Goal: Information Seeking & Learning: Learn about a topic

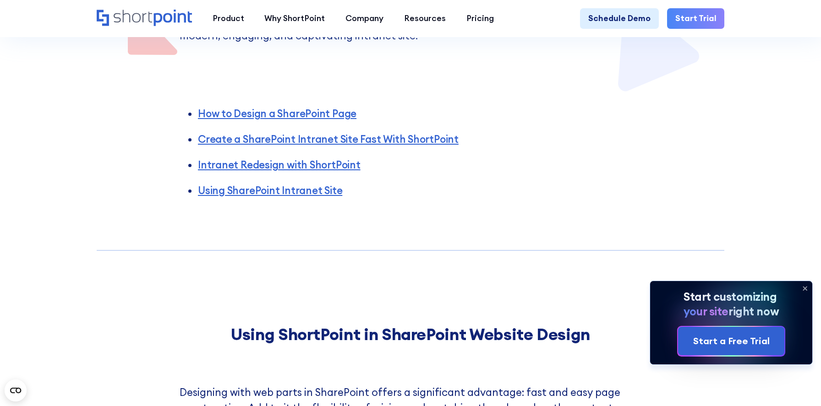
scroll to position [361, 0]
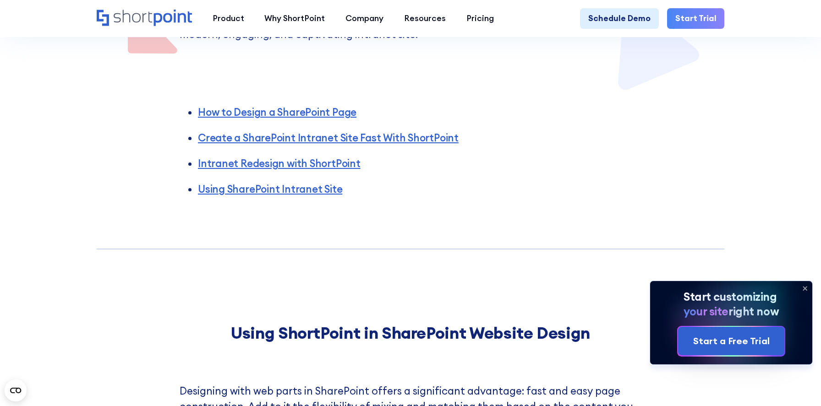
click at [802, 287] on icon at bounding box center [804, 288] width 15 height 15
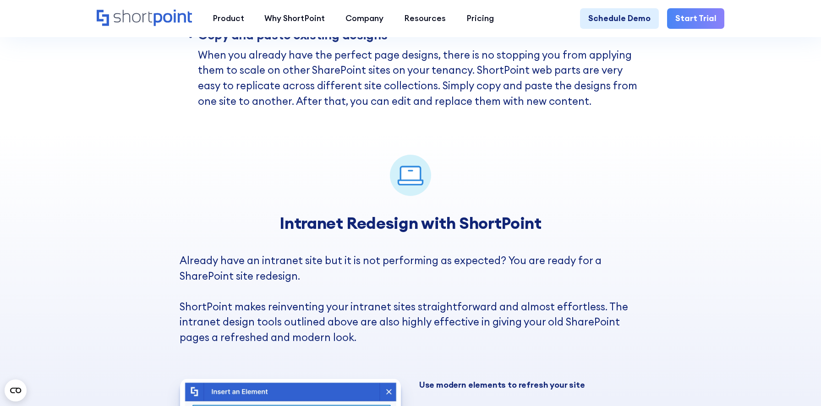
scroll to position [2715, 0]
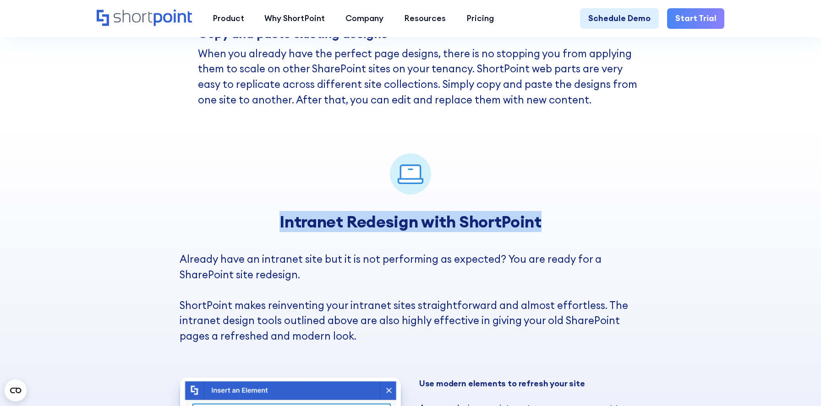
drag, startPoint x: 279, startPoint y: 227, endPoint x: 549, endPoint y: 225, distance: 269.3
click at [549, 225] on h3 "Intranet Redesign with ShortPoint" at bounding box center [411, 221] width 462 height 19
copy strong "Intranet Redesign with ShortPoint"
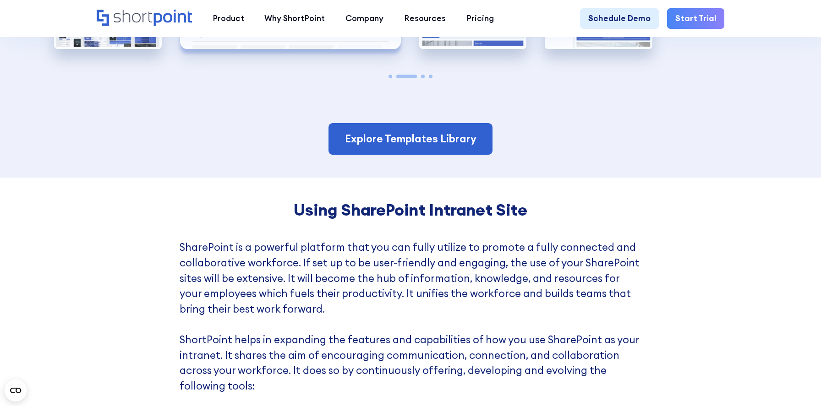
scroll to position [3255, 0]
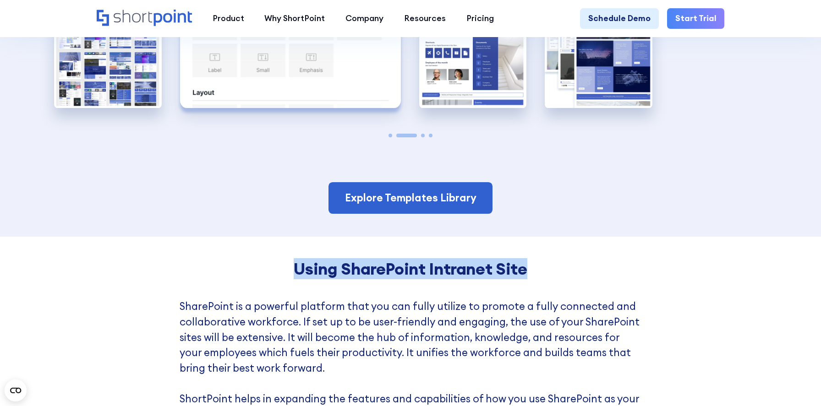
drag, startPoint x: 294, startPoint y: 272, endPoint x: 580, endPoint y: 273, distance: 285.7
click at [580, 273] on h4 "Using SharePoint Intranet Site" at bounding box center [411, 269] width 462 height 19
copy strong "Using SharePoint Intranet Site"
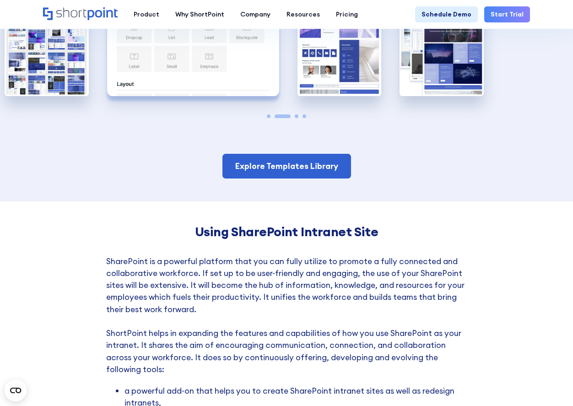
scroll to position [2534, 0]
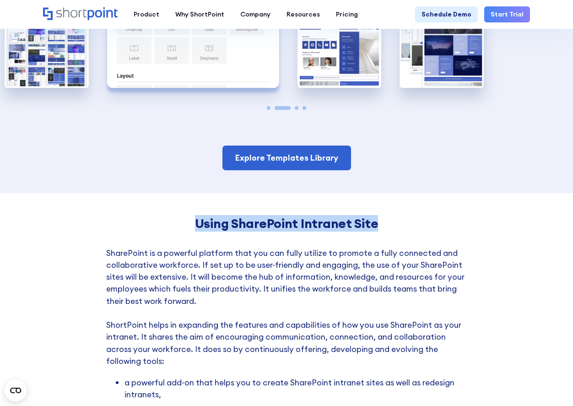
drag, startPoint x: 383, startPoint y: 254, endPoint x: 196, endPoint y: 238, distance: 187.6
copy strong "Using SharePoint Intranet Site"
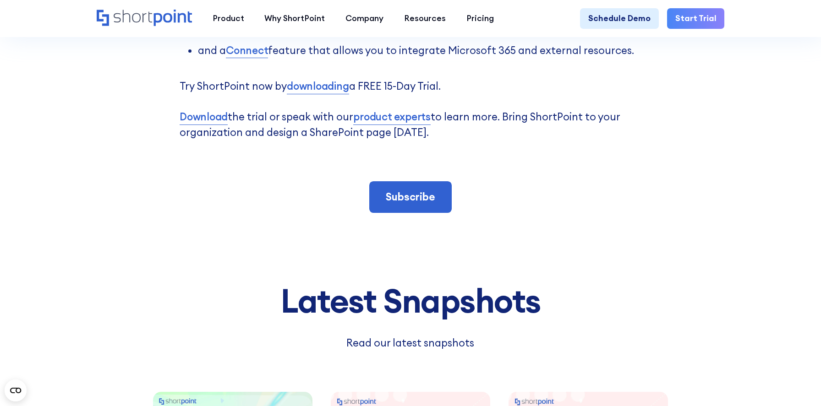
scroll to position [3812, 0]
click at [440, 206] on link "Subscribe" at bounding box center [410, 197] width 82 height 32
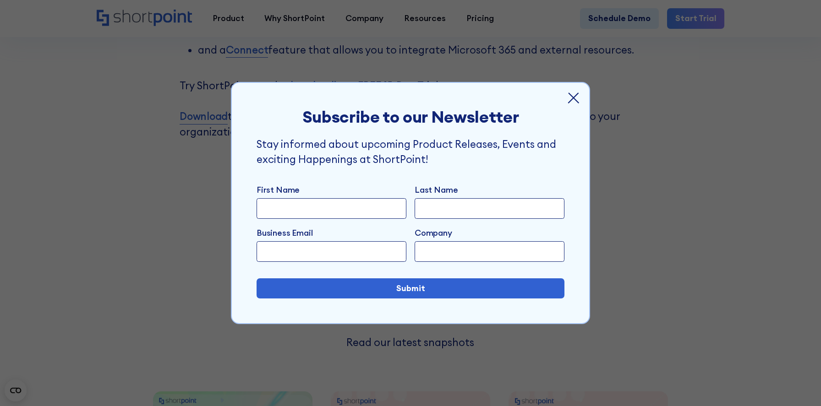
click at [574, 94] on icon at bounding box center [573, 98] width 12 height 12
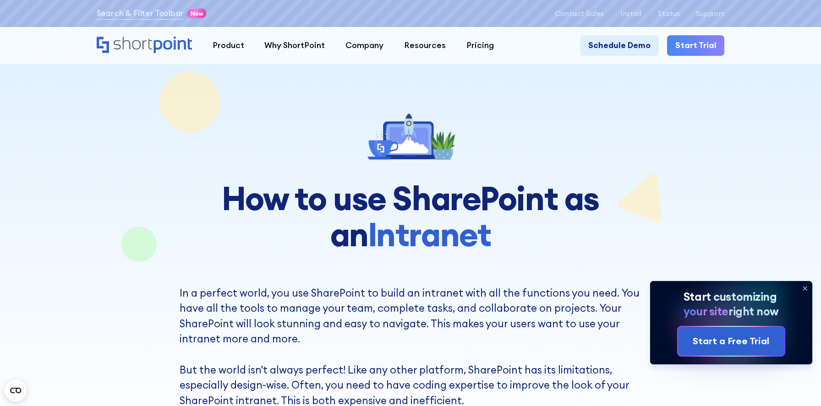
click at [805, 288] on icon at bounding box center [805, 289] width 4 height 4
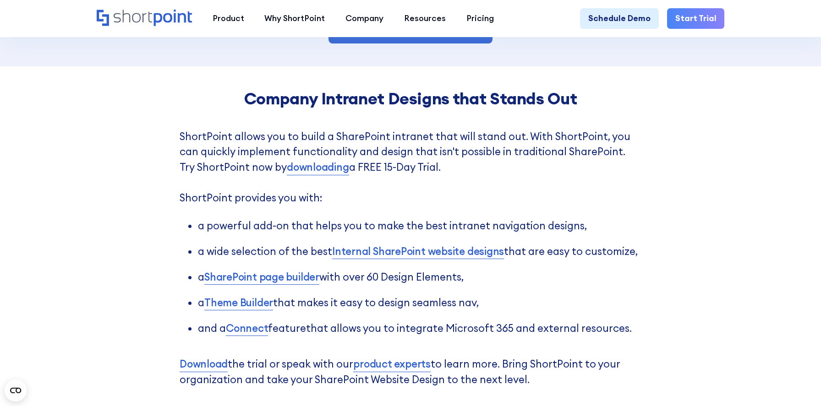
scroll to position [2849, 0]
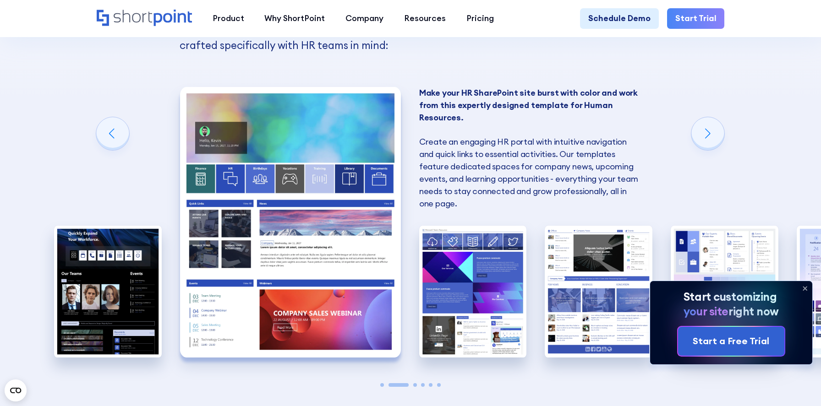
scroll to position [787, 0]
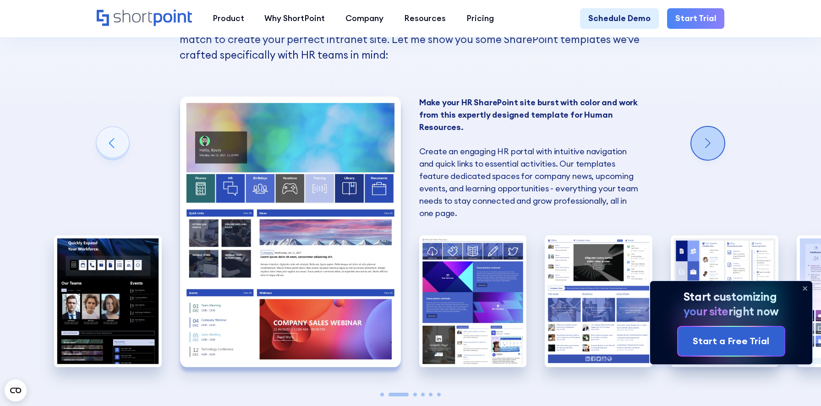
click at [701, 146] on div "Next slide" at bounding box center [707, 143] width 33 height 33
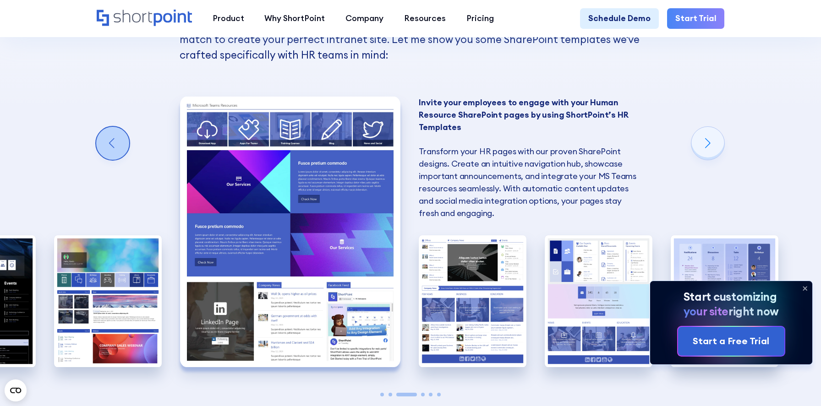
click at [116, 148] on div "Previous slide" at bounding box center [112, 143] width 33 height 33
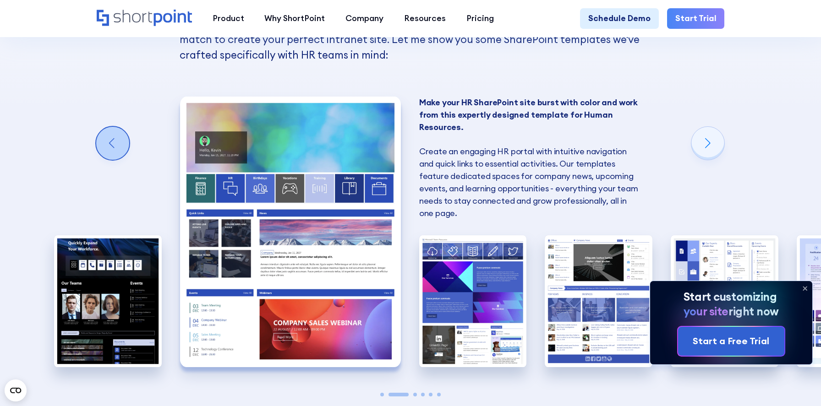
click at [116, 148] on div "Previous slide" at bounding box center [112, 143] width 33 height 33
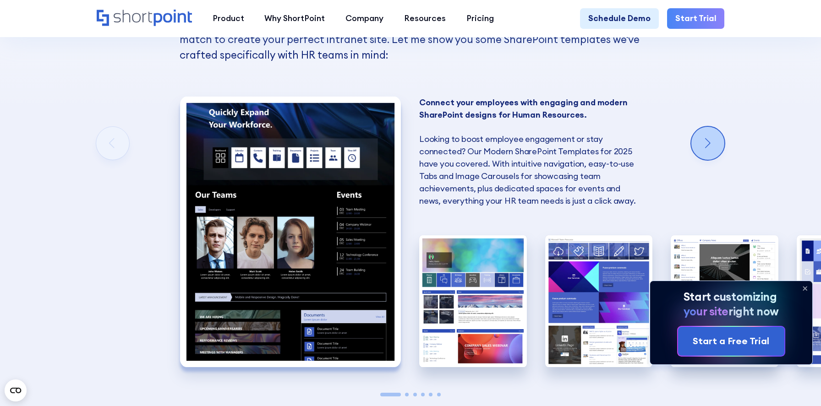
click at [711, 144] on div "Next slide" at bounding box center [707, 143] width 33 height 33
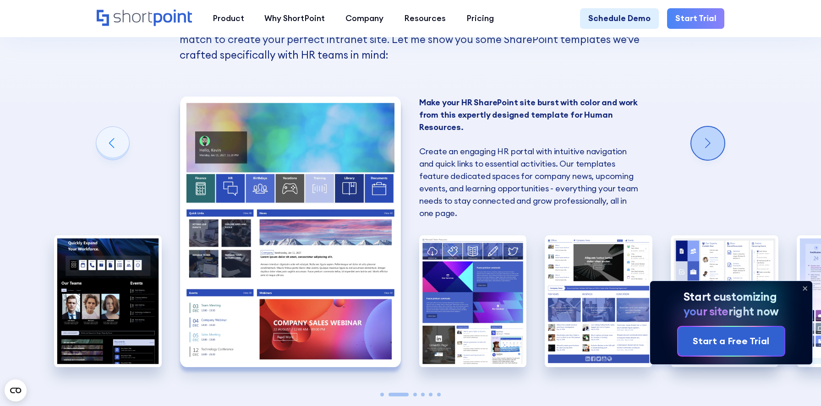
click at [711, 144] on div "Next slide" at bounding box center [707, 143] width 33 height 33
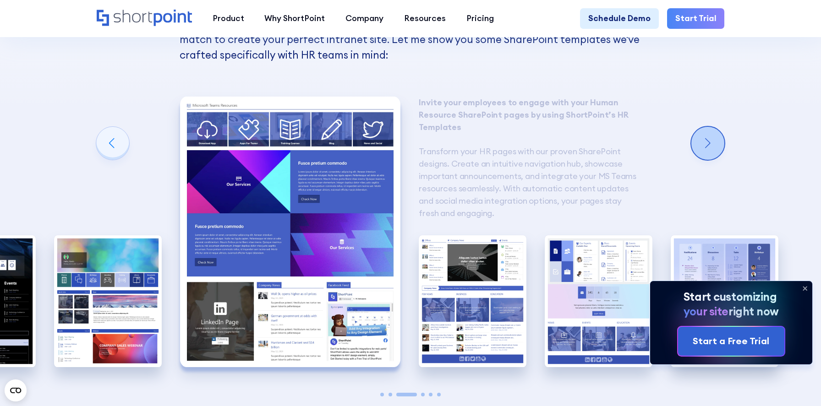
click at [711, 144] on div "Next slide" at bounding box center [707, 143] width 33 height 33
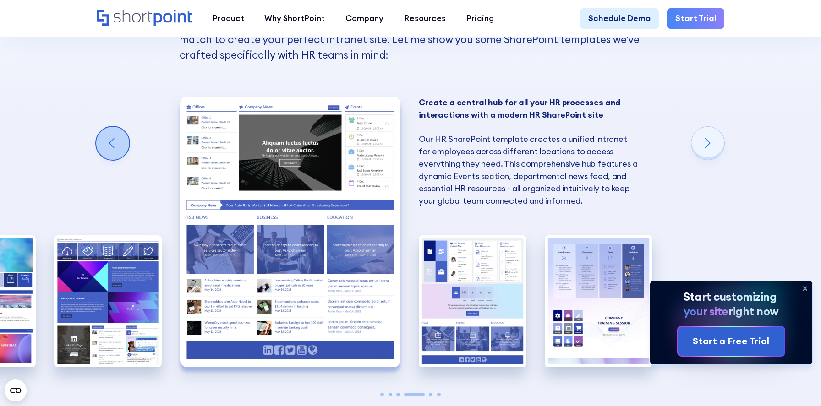
click at [109, 147] on div "Previous slide" at bounding box center [112, 143] width 33 height 33
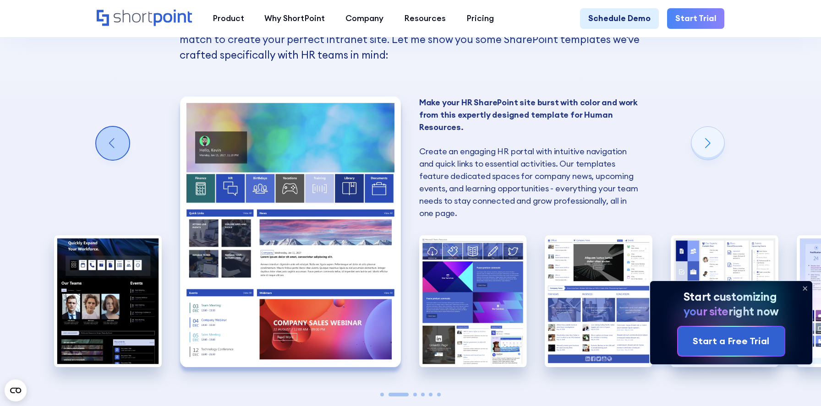
click at [109, 147] on div "Previous slide" at bounding box center [112, 143] width 33 height 33
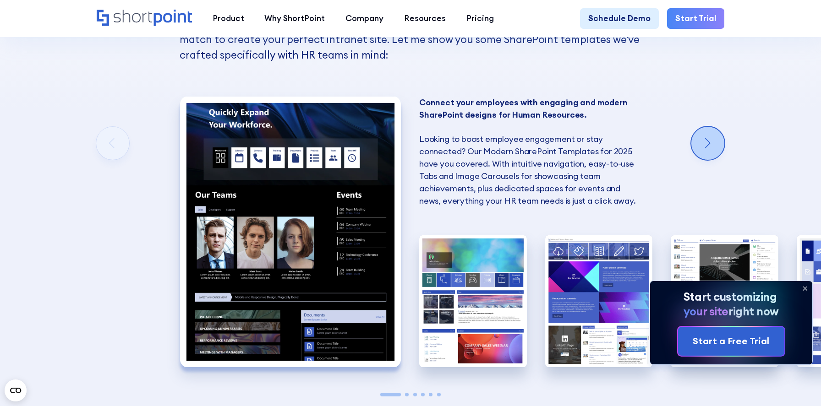
click at [711, 141] on div "Next slide" at bounding box center [707, 143] width 33 height 33
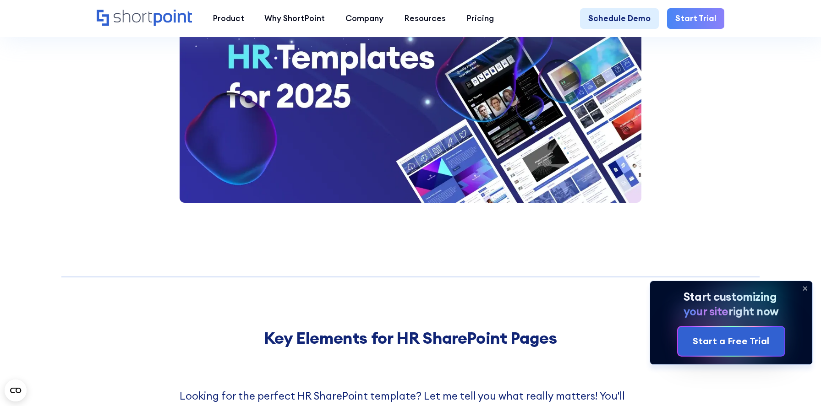
scroll to position [2274, 0]
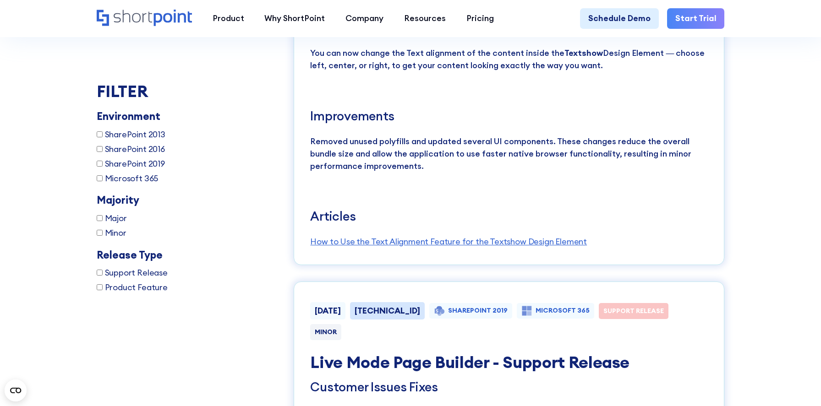
scroll to position [1699, 0]
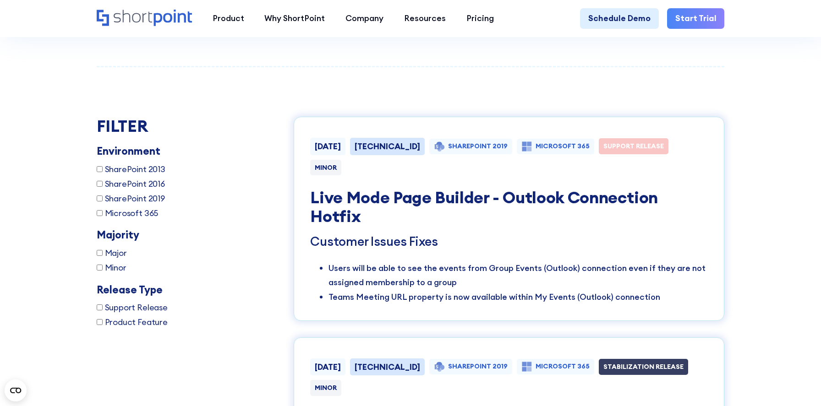
scroll to position [1547, 0]
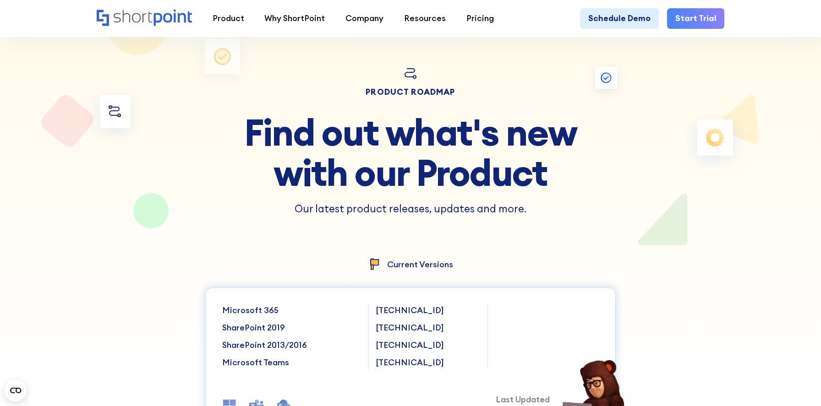
scroll to position [0, 0]
